Goal: Contribute content: Add original content to the website for others to see

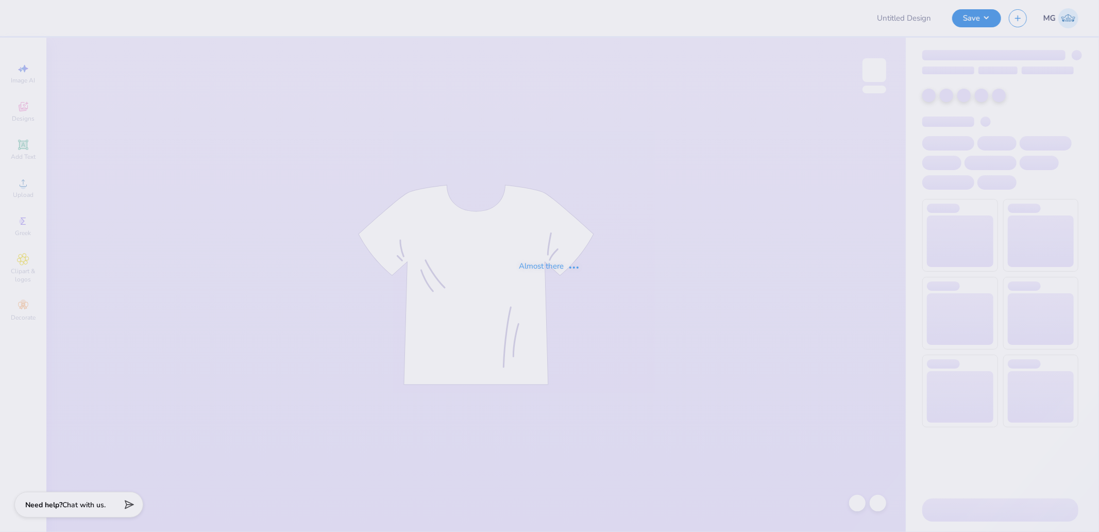
type input "MSU ZETA Gameday Drop"
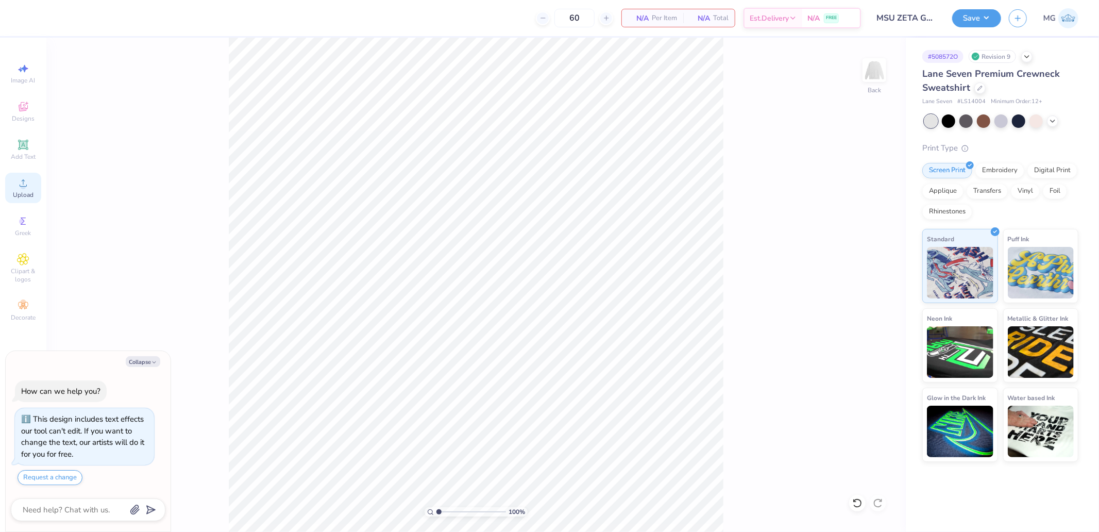
click at [21, 190] on div "Upload" at bounding box center [23, 188] width 36 height 30
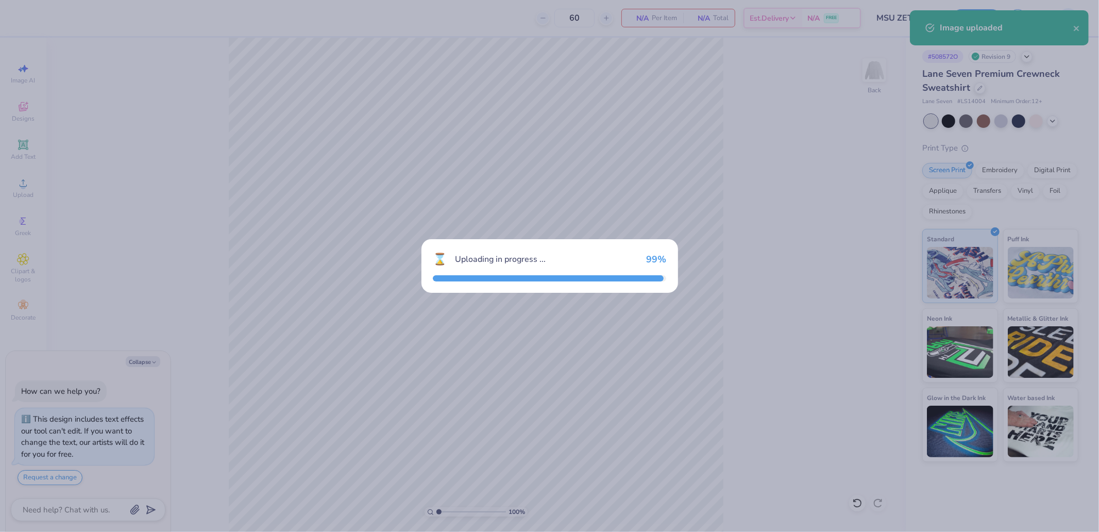
type textarea "x"
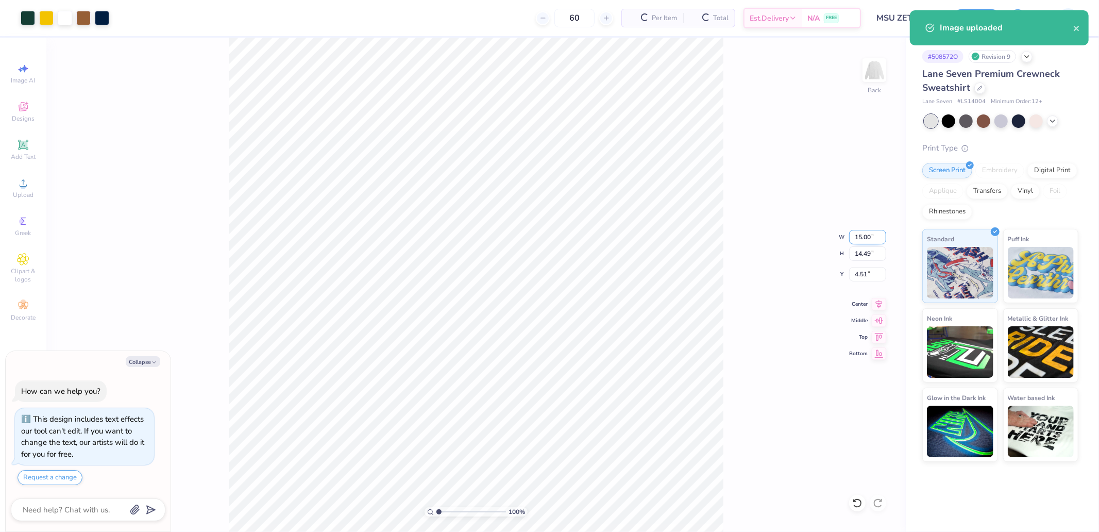
click at [865, 238] on input "15.00" at bounding box center [867, 237] width 37 height 14
type input "12.5"
click at [863, 276] on input "4.51" at bounding box center [867, 274] width 37 height 14
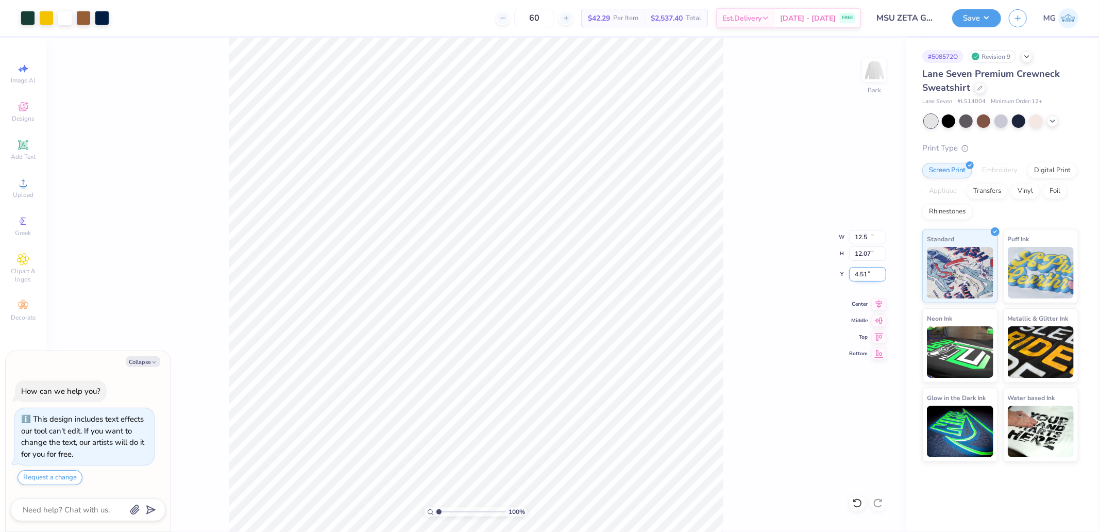
type textarea "x"
type input "12.50"
type input "12.07"
type input "3"
type textarea "x"
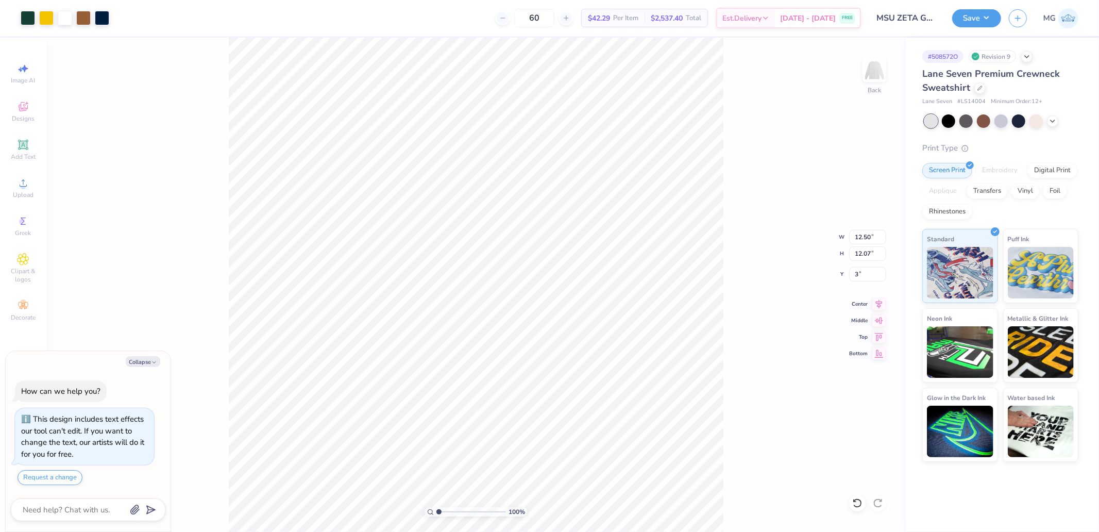
type input "3.00"
click at [978, 12] on button "Save" at bounding box center [976, 17] width 49 height 18
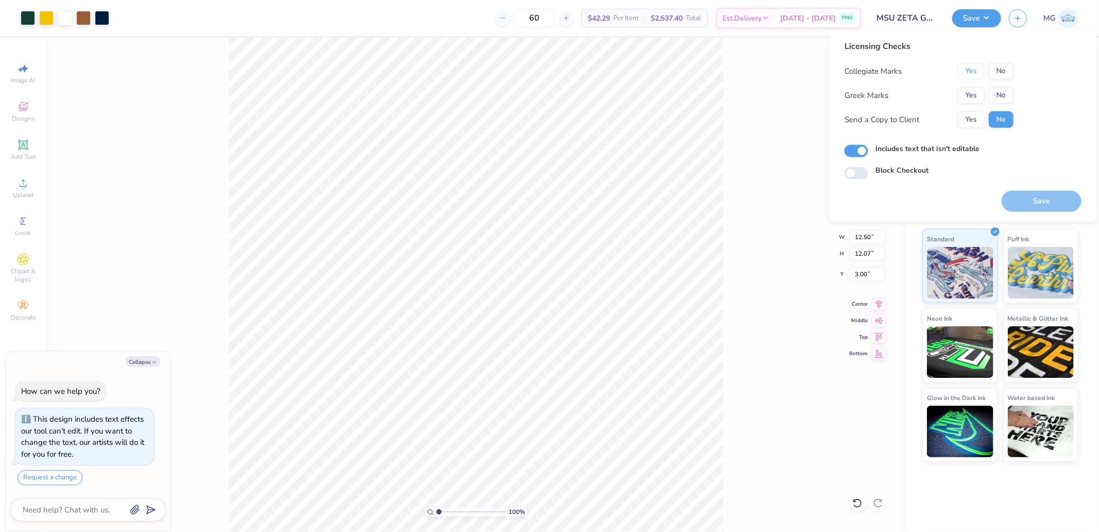
click at [967, 71] on button "Yes" at bounding box center [971, 71] width 27 height 16
click at [974, 94] on button "Yes" at bounding box center [971, 95] width 27 height 16
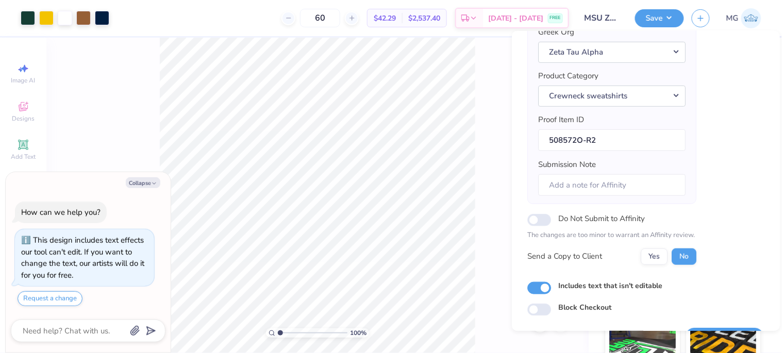
scroll to position [114, 0]
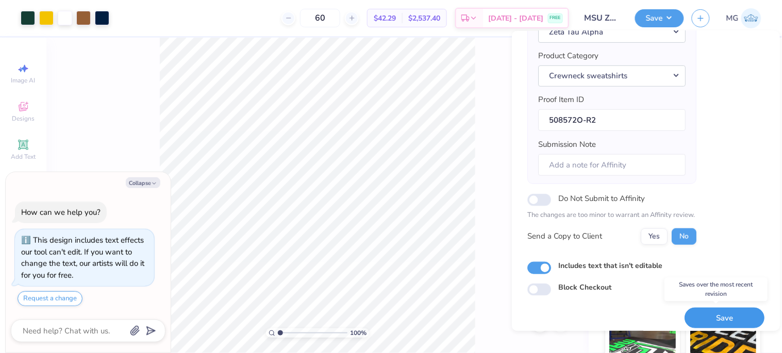
click at [702, 315] on button "Save" at bounding box center [724, 318] width 80 height 21
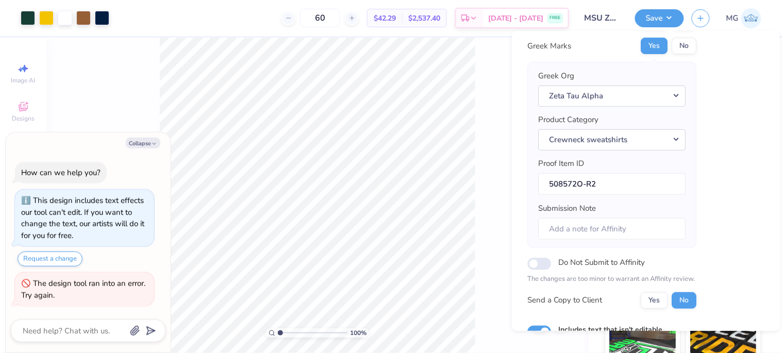
scroll to position [122, 0]
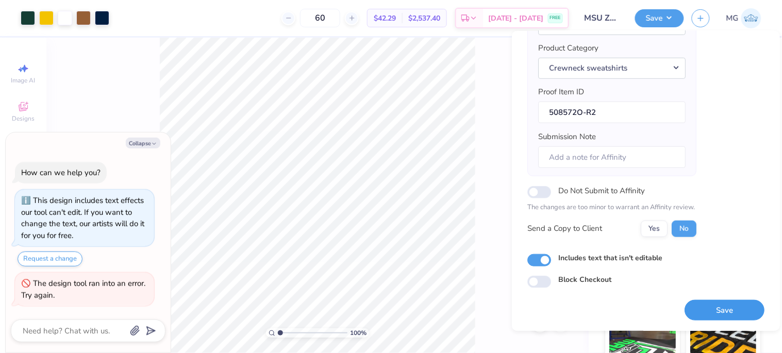
click at [707, 310] on button "Save" at bounding box center [724, 310] width 80 height 21
type textarea "x"
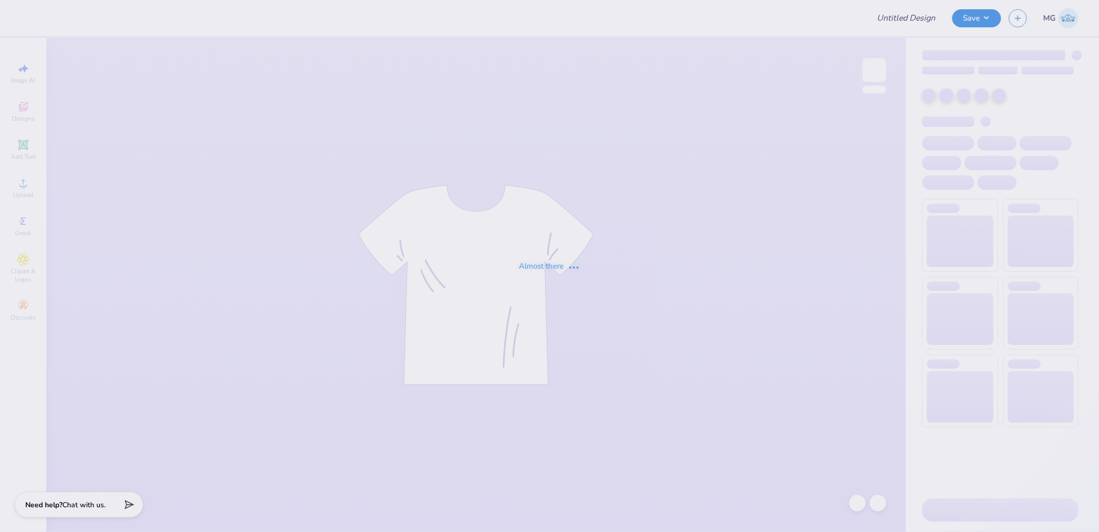
type input "MSU ZETA Gameday Drop"
type input "60"
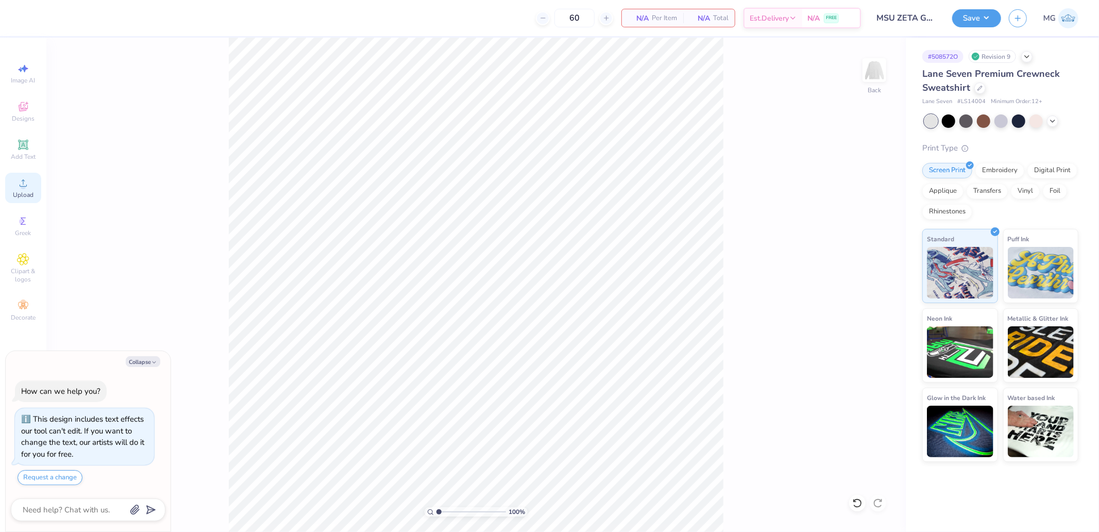
click at [32, 178] on div "Upload" at bounding box center [23, 188] width 36 height 30
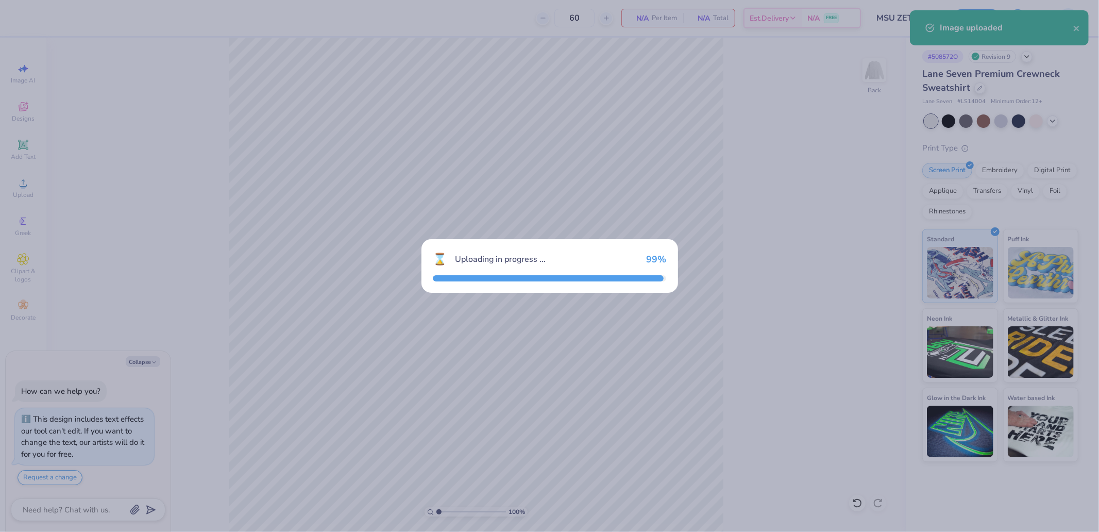
type textarea "x"
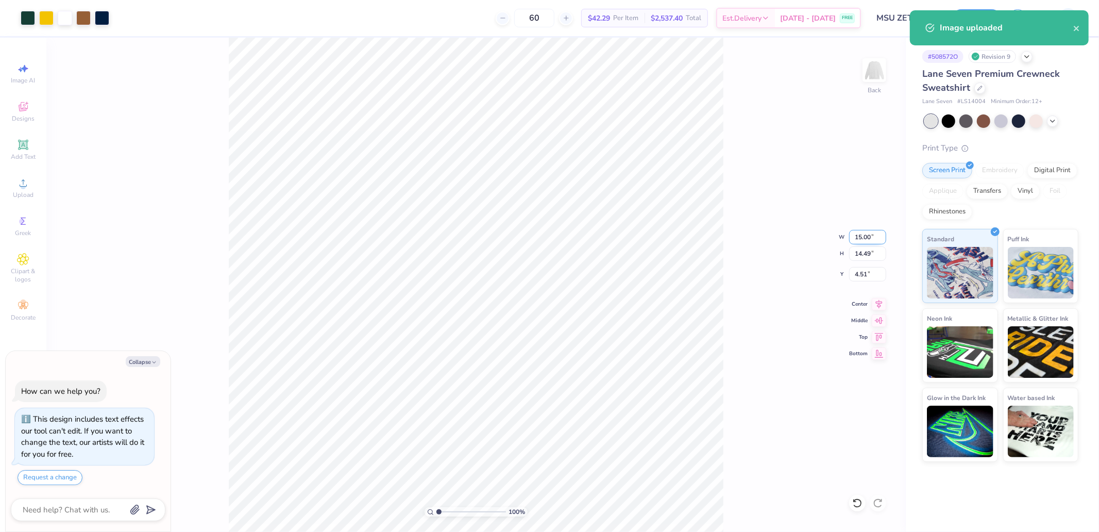
click at [868, 239] on input "15.00" at bounding box center [867, 237] width 37 height 14
type input "12.5"
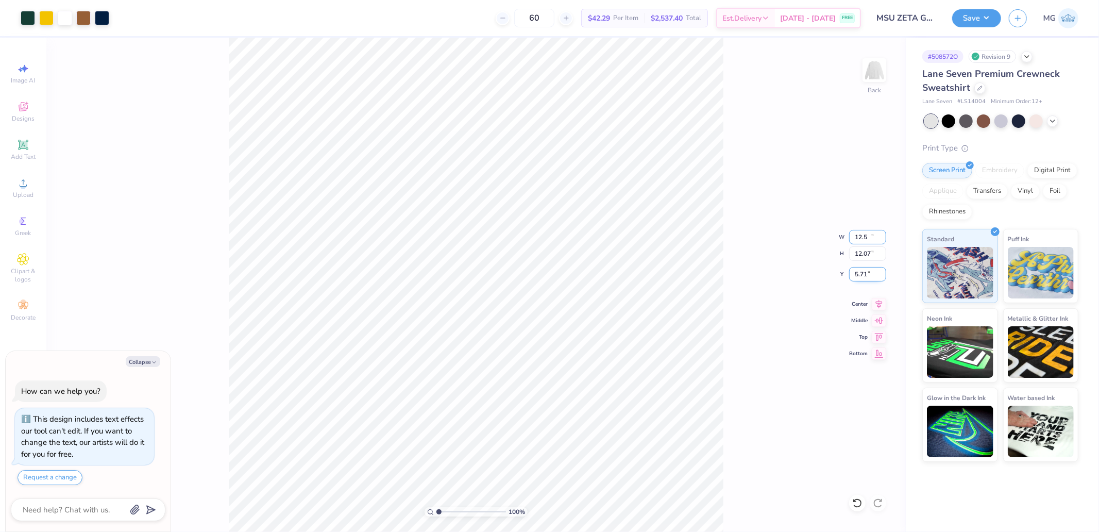
type textarea "x"
type input "12.50"
type input "12.07"
click at [866, 275] on input "5.71" at bounding box center [867, 274] width 37 height 14
type input "3"
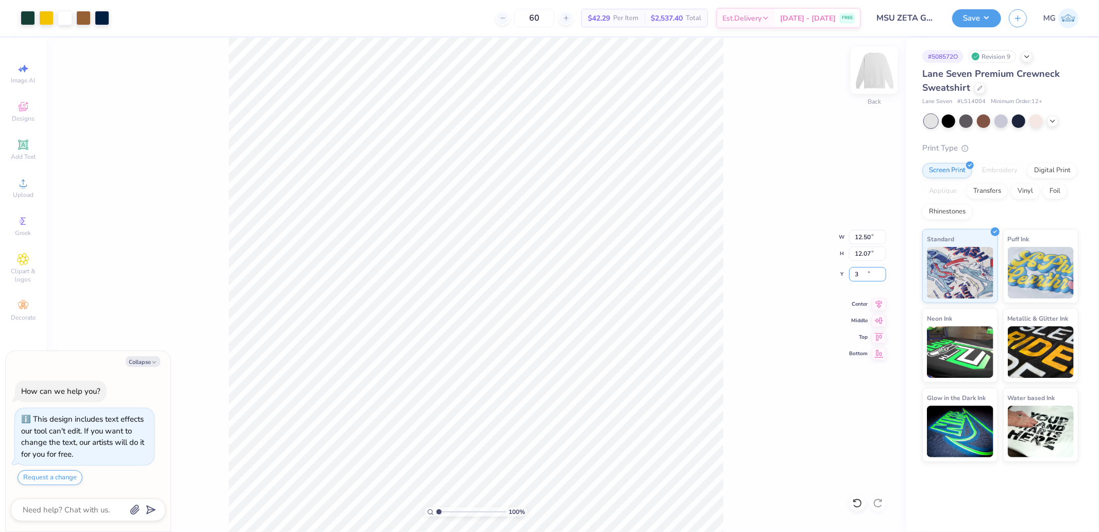
type textarea "x"
type input "3.00"
click at [983, 9] on button "Save" at bounding box center [976, 17] width 49 height 18
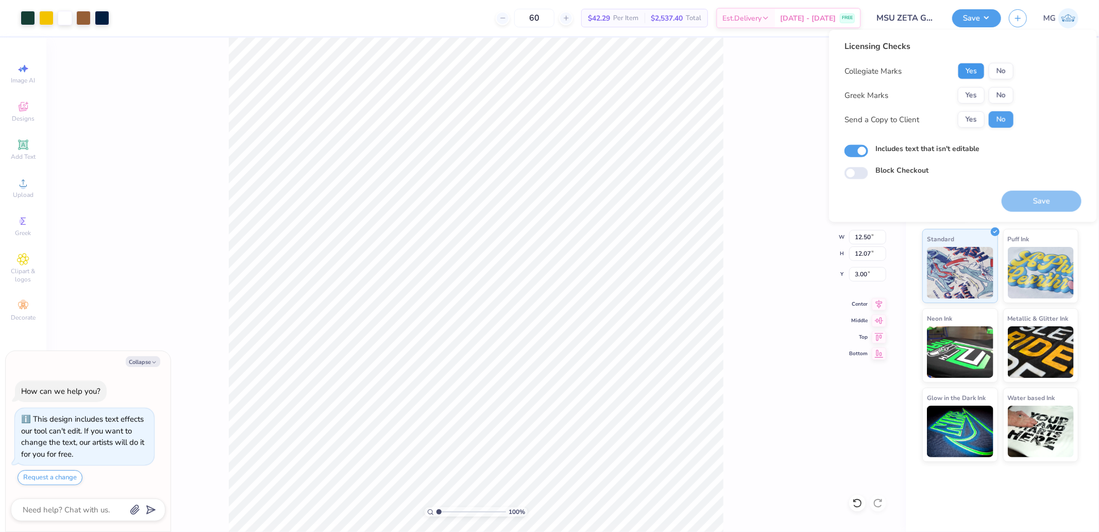
click at [965, 70] on button "Yes" at bounding box center [971, 71] width 27 height 16
click at [969, 104] on div "Collegiate Marks Yes No Greek Marks Yes No Send a Copy to Client Yes No" at bounding box center [929, 95] width 169 height 65
click at [977, 93] on button "Yes" at bounding box center [971, 95] width 27 height 16
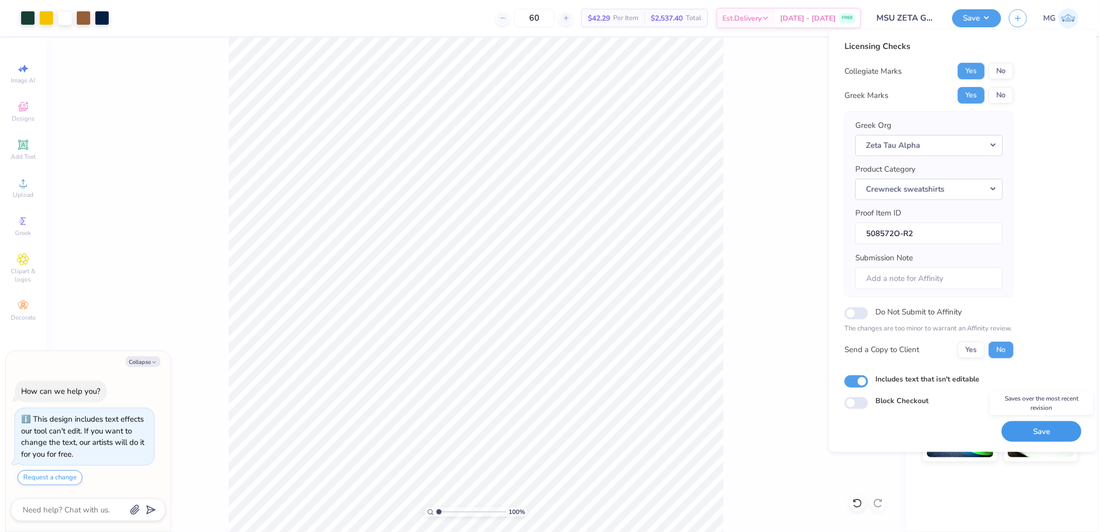
click at [1036, 431] on button "Save" at bounding box center [1042, 431] width 80 height 21
type textarea "x"
